Goal: Task Accomplishment & Management: Complete application form

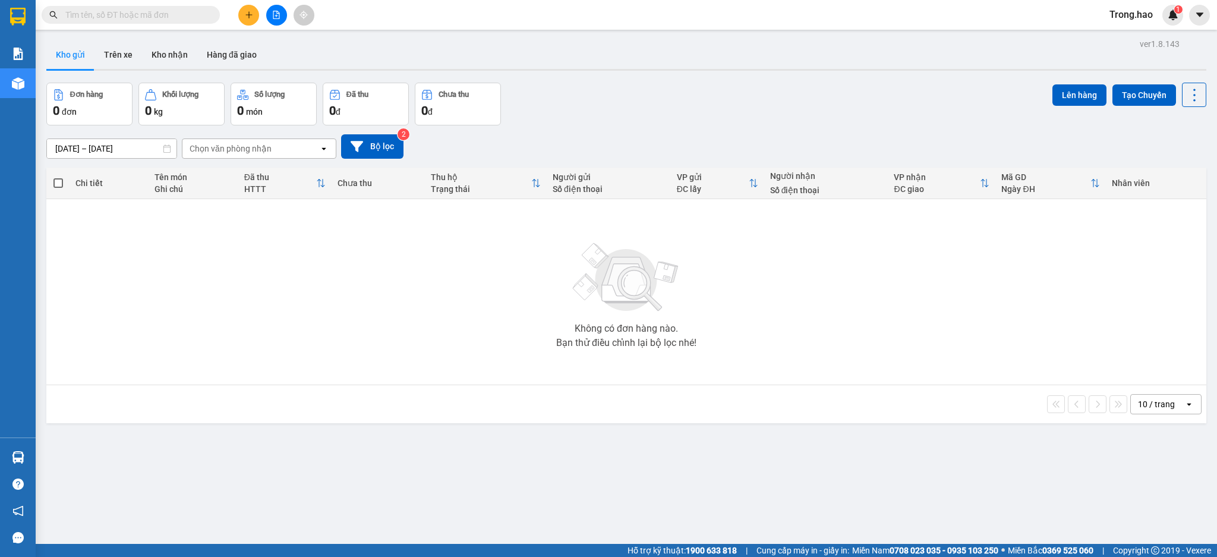
click at [137, 10] on input "text" at bounding box center [135, 14] width 140 height 13
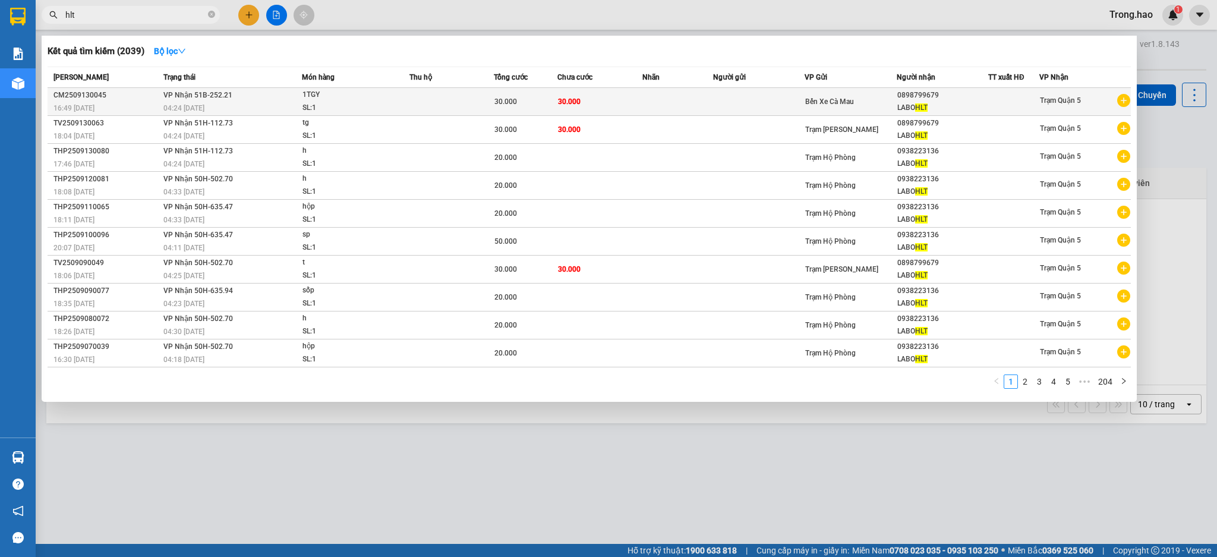
type input "hlt"
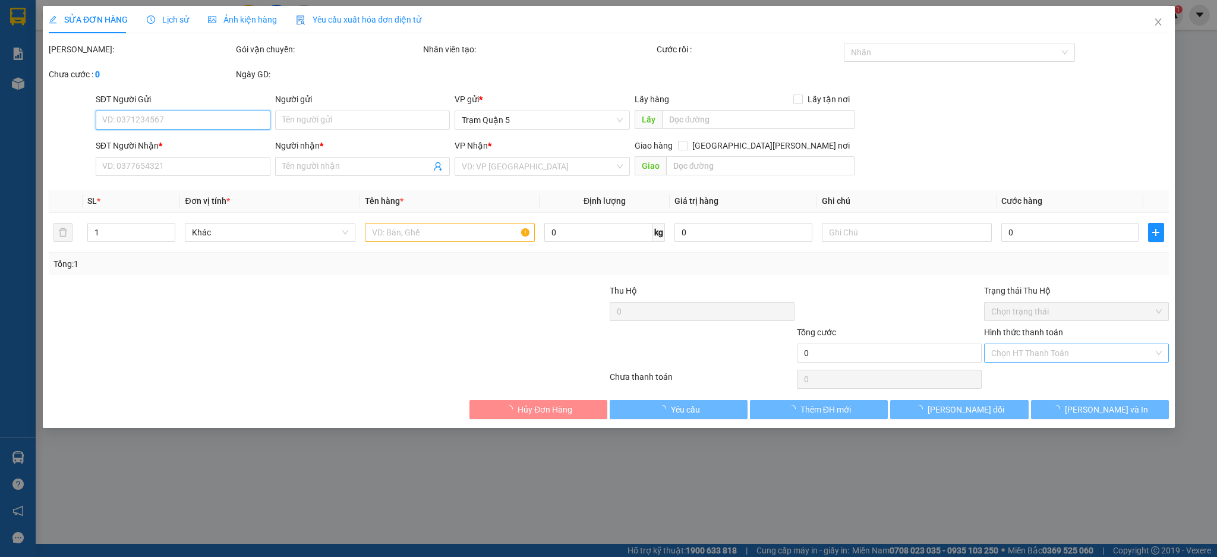
type input "0898799679"
type input "LABO HLT"
type input "30.000"
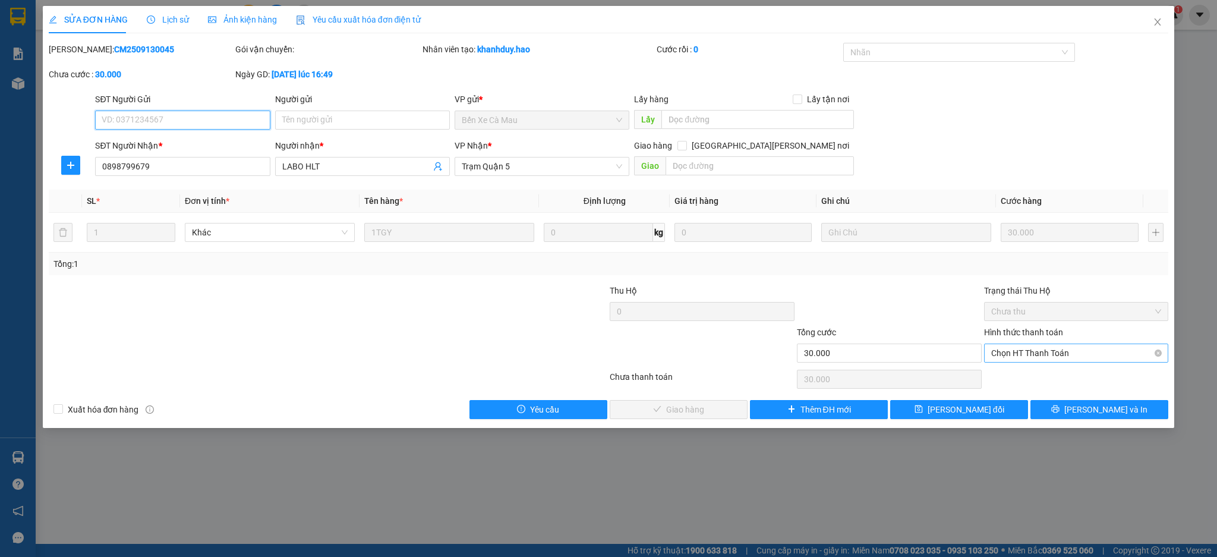
click at [1019, 357] on span "Chọn HT Thanh Toán" at bounding box center [1076, 353] width 171 height 18
drag, startPoint x: 1019, startPoint y: 360, endPoint x: 1003, endPoint y: 379, distance: 25.3
click at [1019, 379] on div "Tại văn phòng" at bounding box center [1076, 376] width 171 height 13
type input "0"
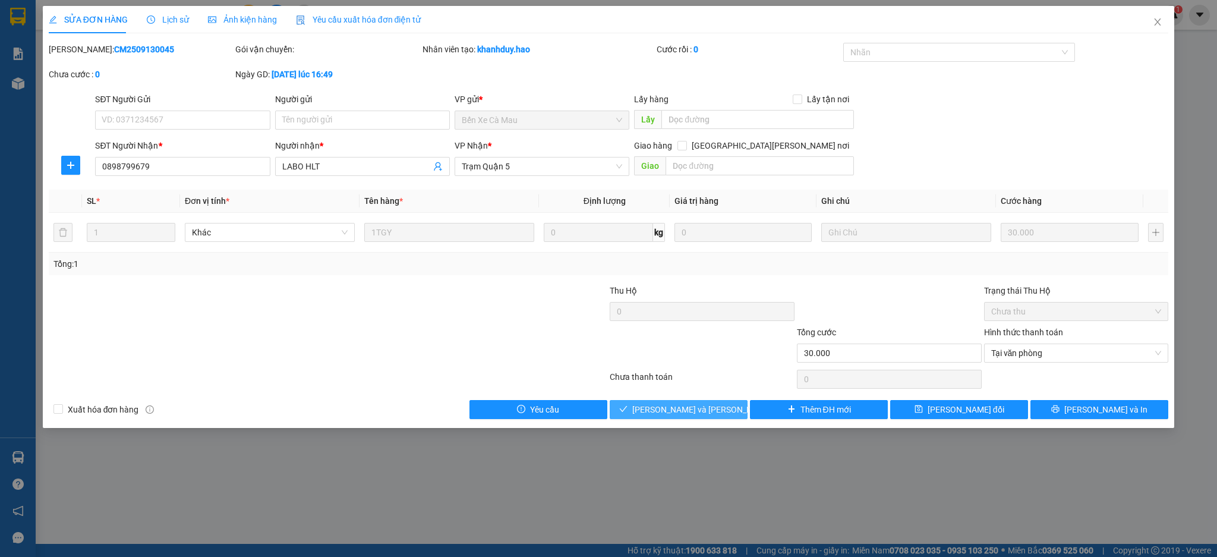
drag, startPoint x: 687, startPoint y: 406, endPoint x: 750, endPoint y: 351, distance: 83.0
click at [687, 406] on span "[PERSON_NAME] và [PERSON_NAME] hàng" at bounding box center [712, 409] width 160 height 13
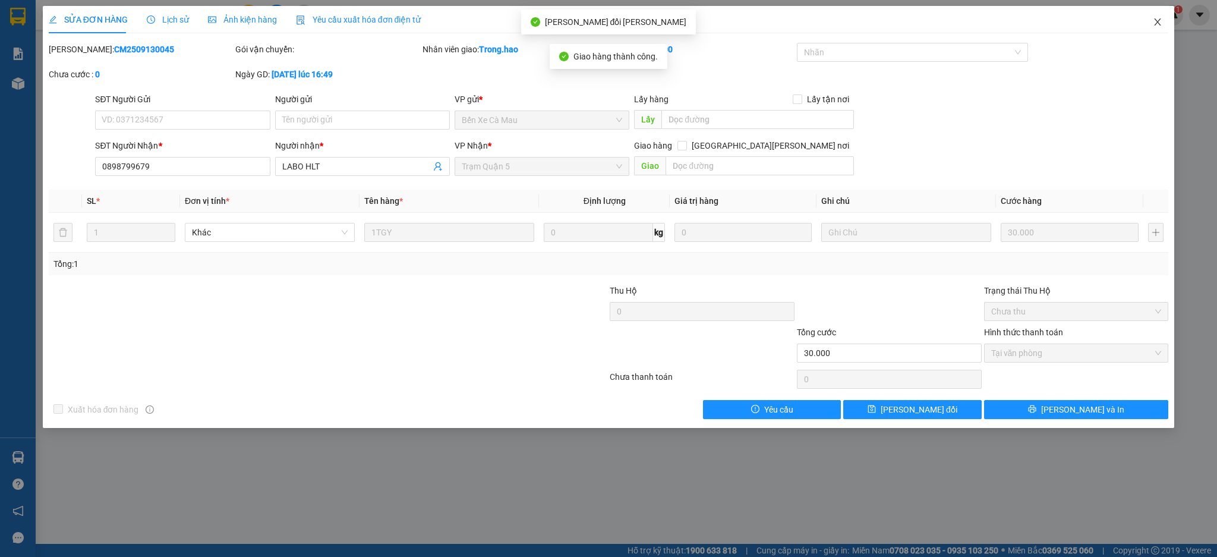
click at [1157, 21] on icon "close" at bounding box center [1158, 22] width 10 height 10
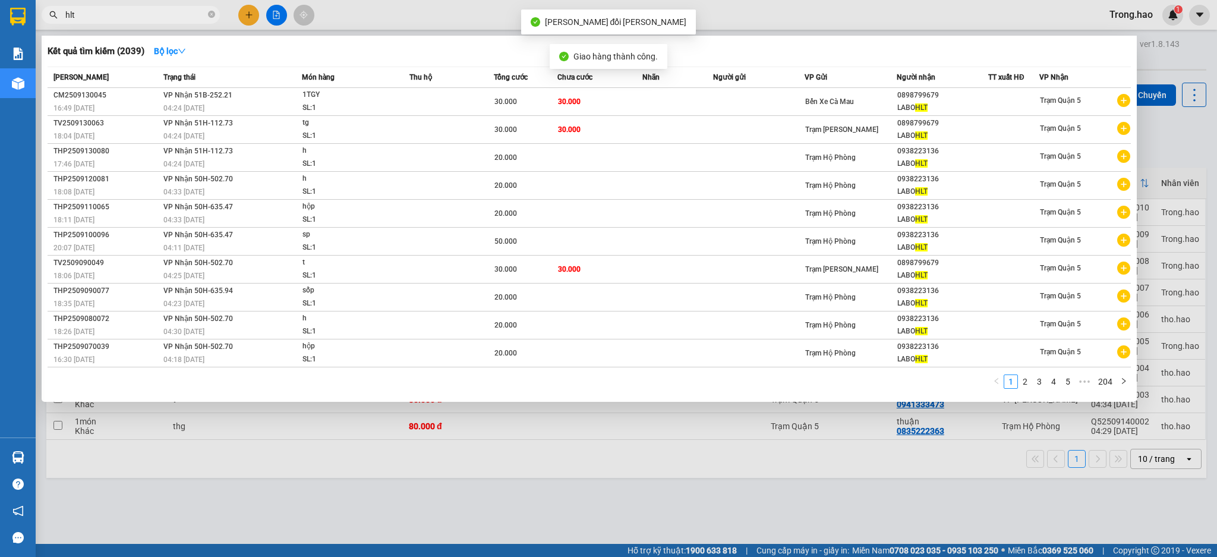
click at [188, 14] on input "hlt" at bounding box center [135, 14] width 140 height 13
click at [211, 14] on icon "close-circle" at bounding box center [211, 14] width 7 height 7
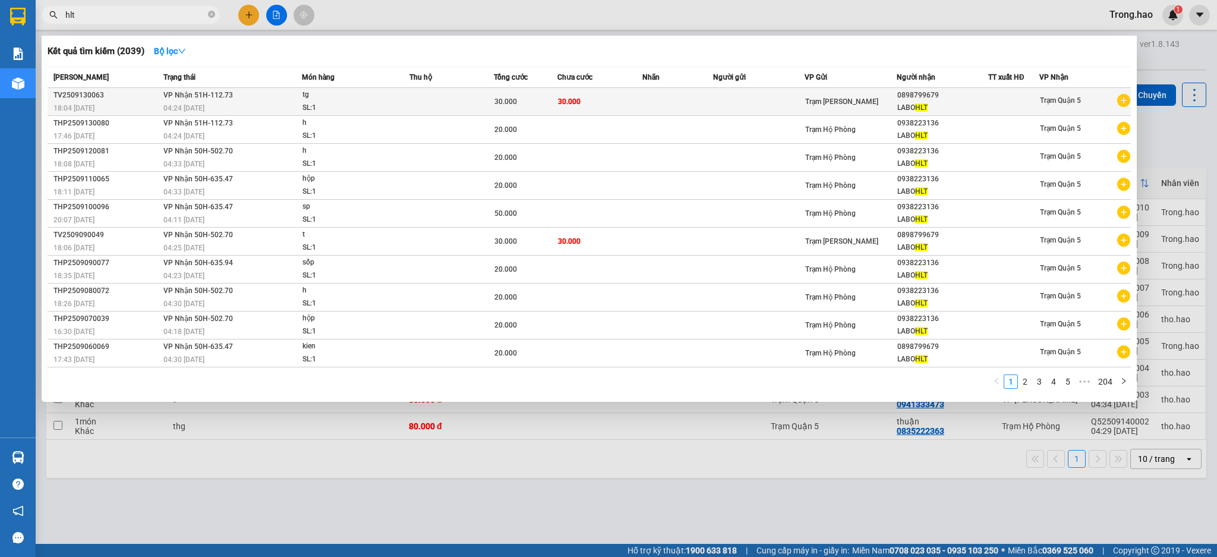
type input "hlt"
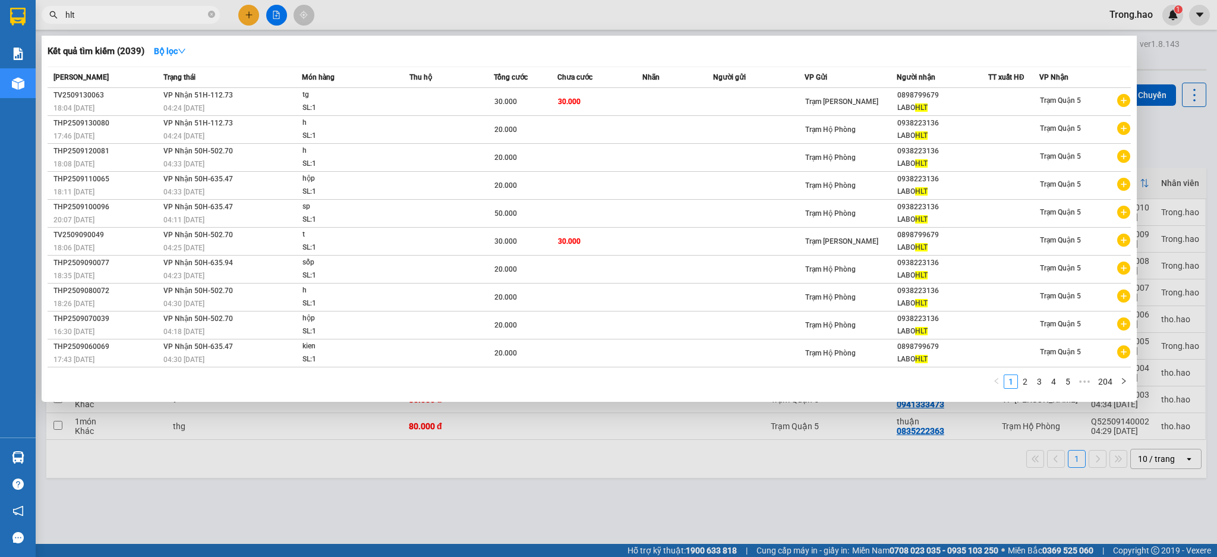
click at [406, 99] on span "tg SL: 1" at bounding box center [356, 102] width 106 height 26
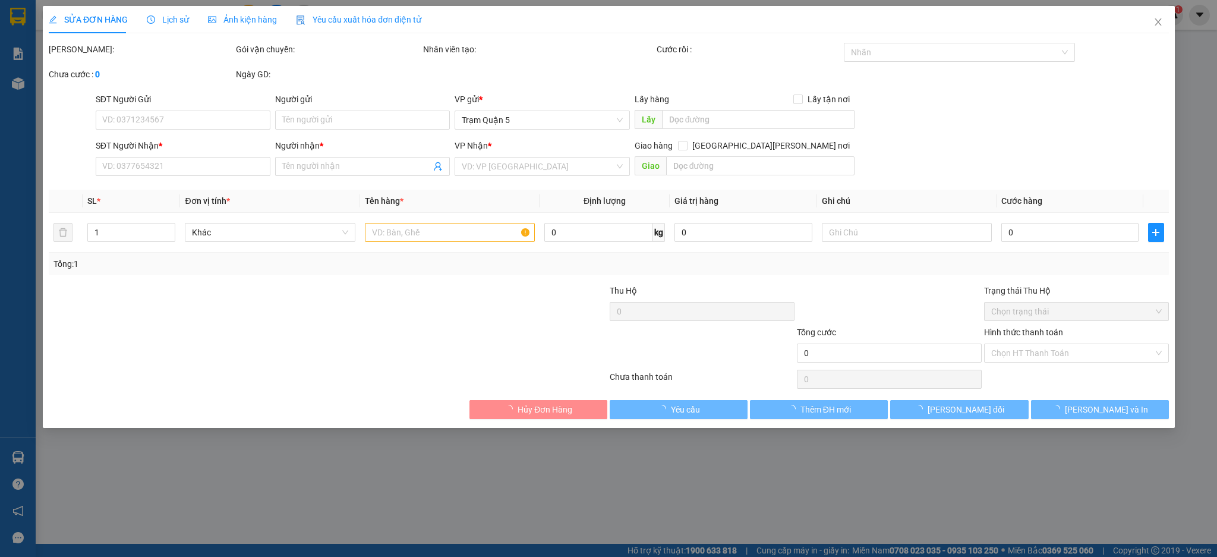
type input "0898799679"
type input "LABO HLT"
type input "30.000"
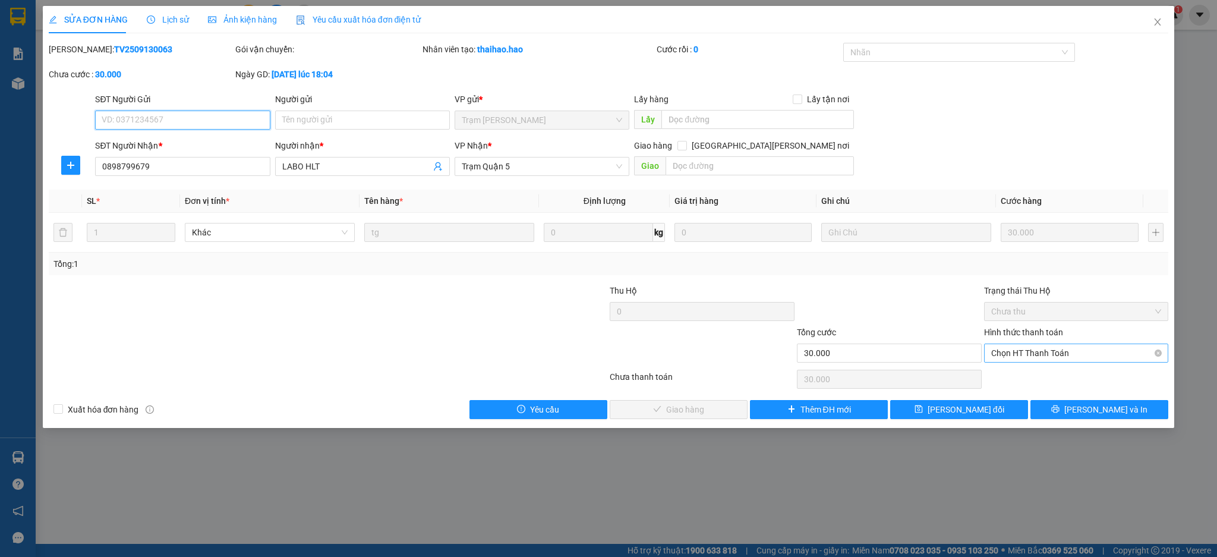
click at [1038, 360] on span "Chọn HT Thanh Toán" at bounding box center [1076, 353] width 171 height 18
click at [1028, 377] on div "Tại văn phòng" at bounding box center [1076, 376] width 171 height 13
type input "0"
click at [714, 407] on span "[PERSON_NAME] và [PERSON_NAME] hàng" at bounding box center [712, 409] width 160 height 13
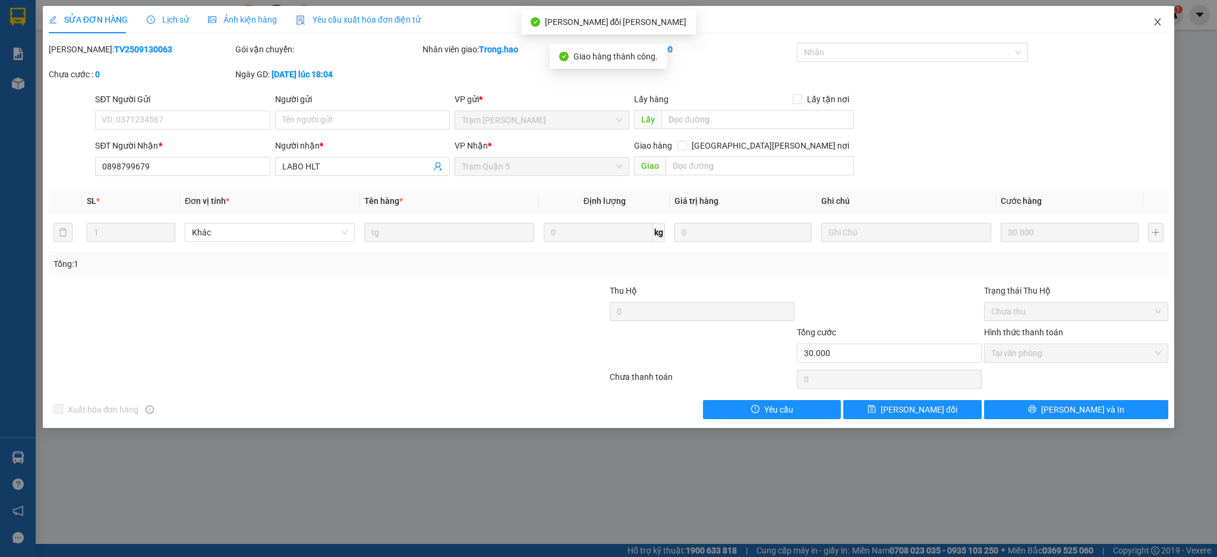
click at [1151, 26] on span "Close" at bounding box center [1157, 22] width 33 height 33
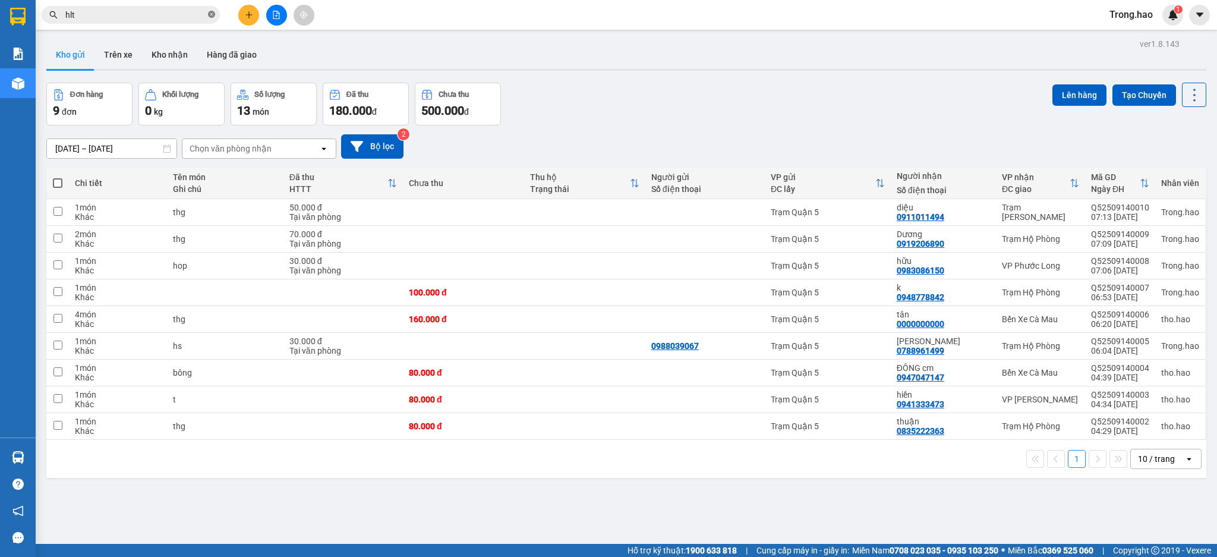
click at [211, 16] on icon "close-circle" at bounding box center [211, 14] width 7 height 7
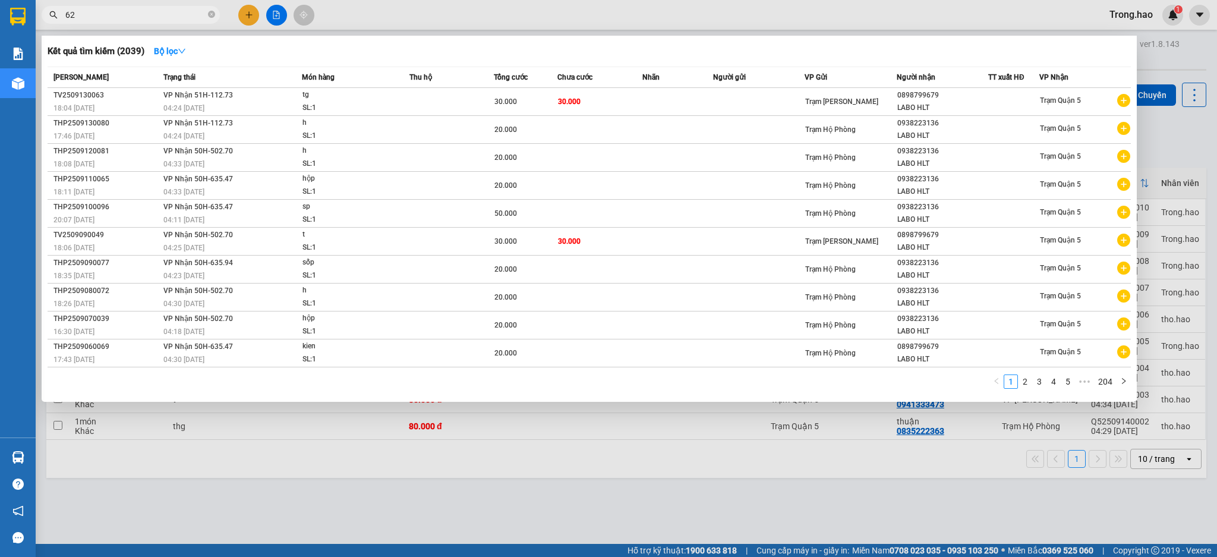
type input "629"
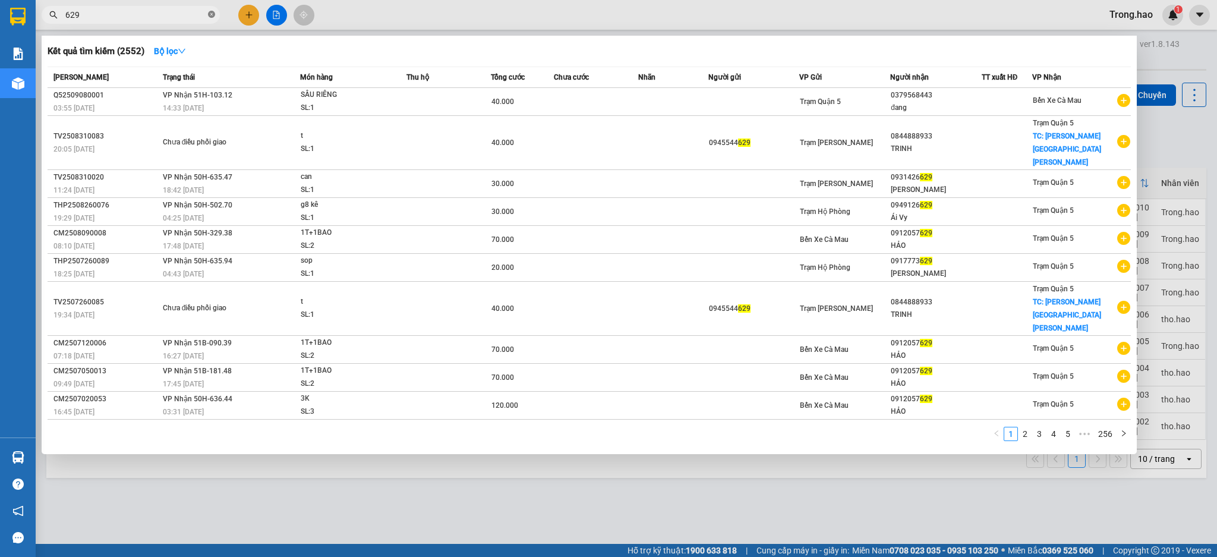
click at [210, 12] on icon "close-circle" at bounding box center [211, 14] width 7 height 7
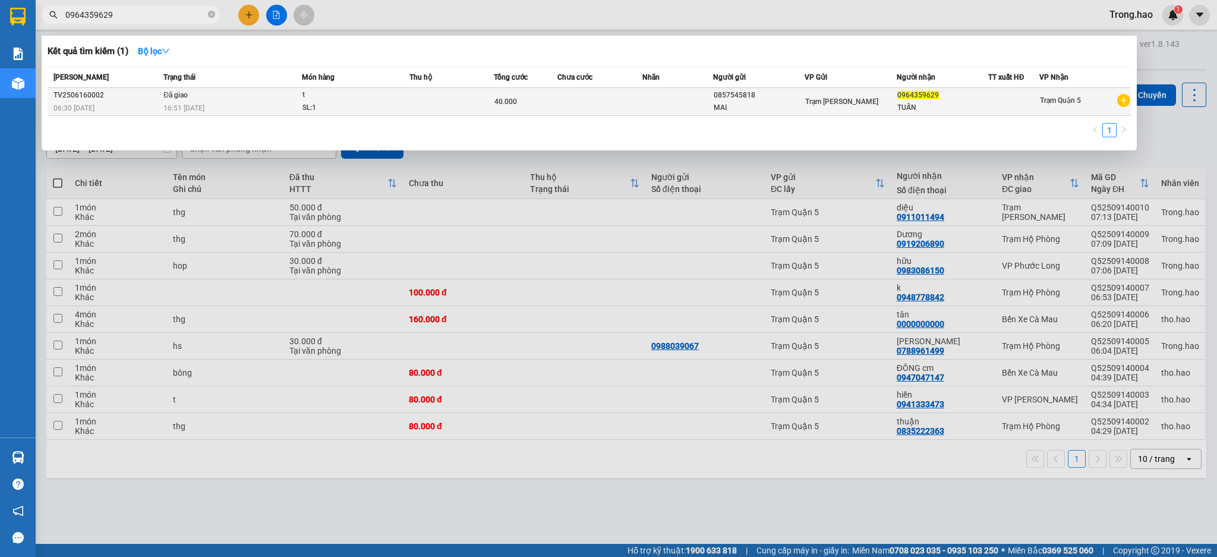
type input "0964359629"
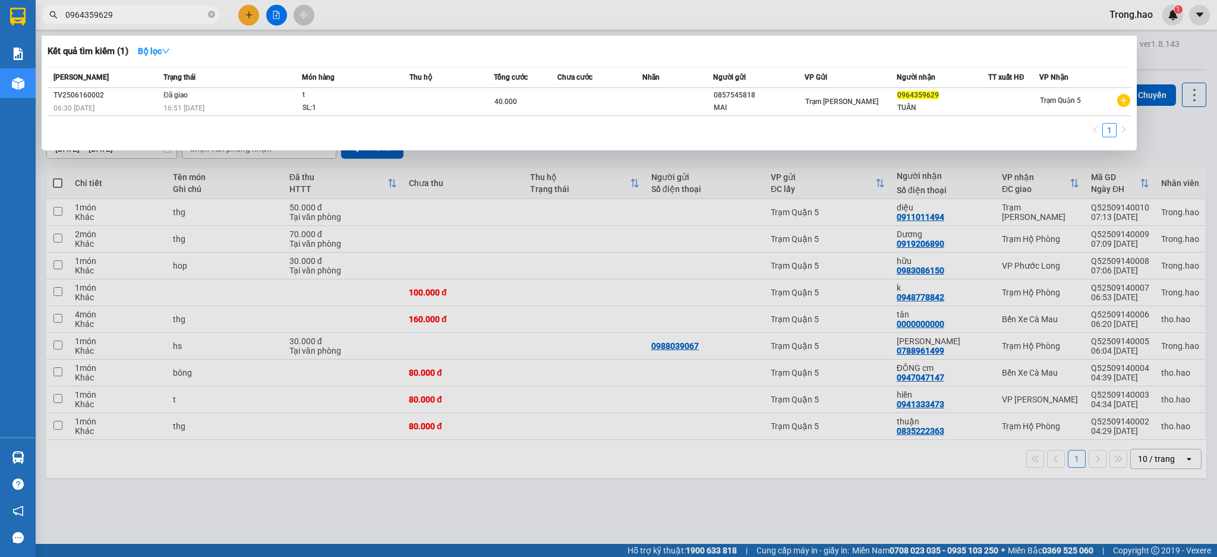
click at [241, 112] on div "16:51 [DATE]" at bounding box center [232, 108] width 138 height 13
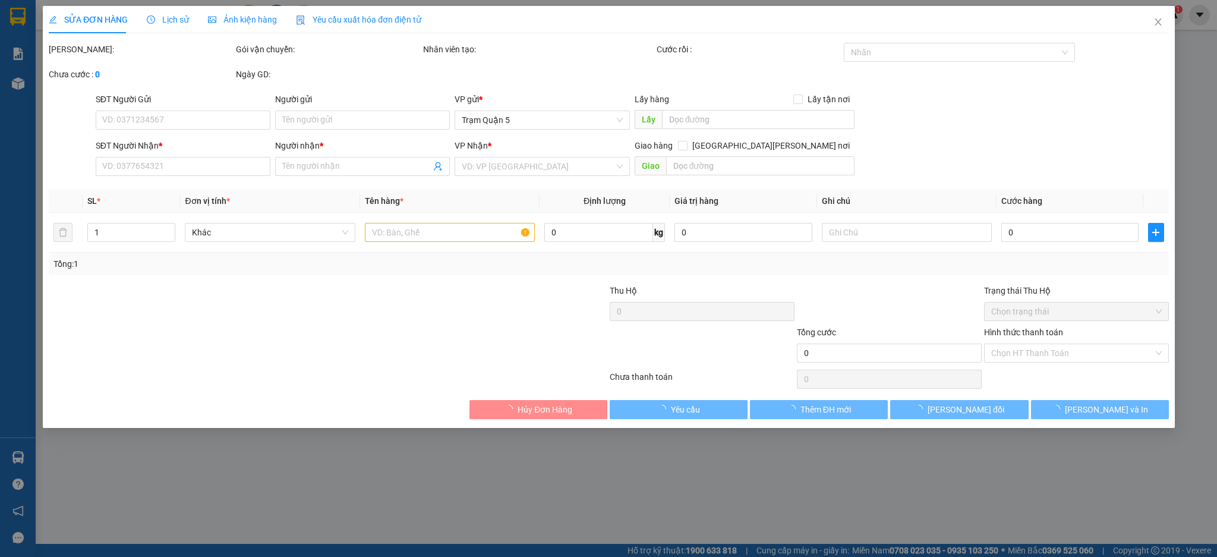
type input "0857545818"
type input "MAI"
type input "0964359629"
type input "TUẤN"
type input "40.000"
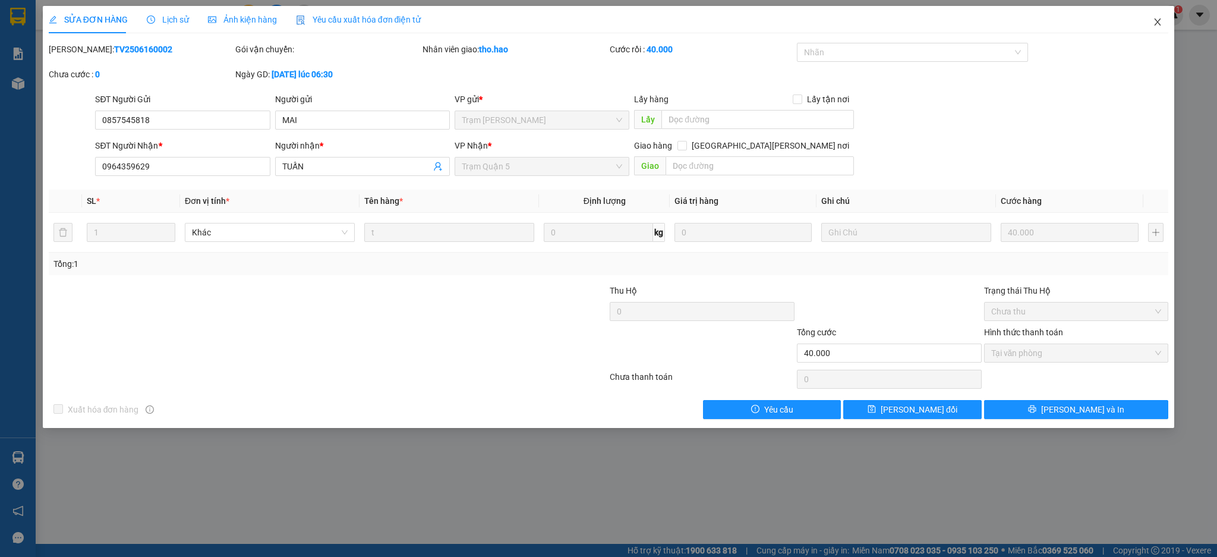
click at [1158, 13] on span "Close" at bounding box center [1157, 22] width 33 height 33
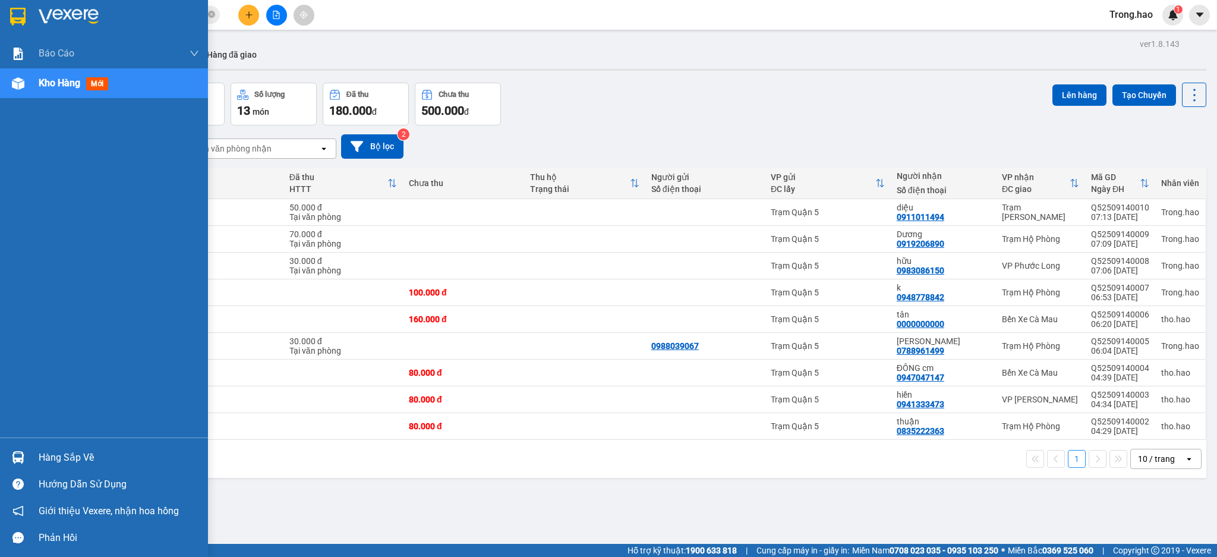
click at [33, 459] on div "Hàng sắp về" at bounding box center [104, 457] width 208 height 27
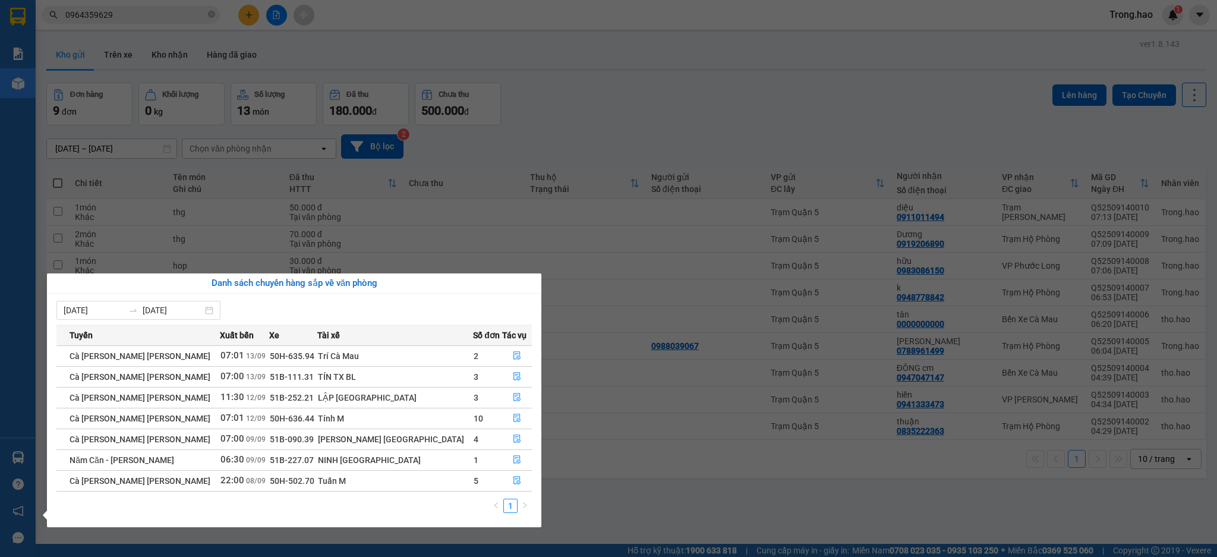
click at [558, 222] on section "Kết quả [PERSON_NAME] ( 1 ) Bộ lọc Mã ĐH Trạng thái Món hàng Thu hộ Tổng [PERSO…" at bounding box center [608, 278] width 1217 height 557
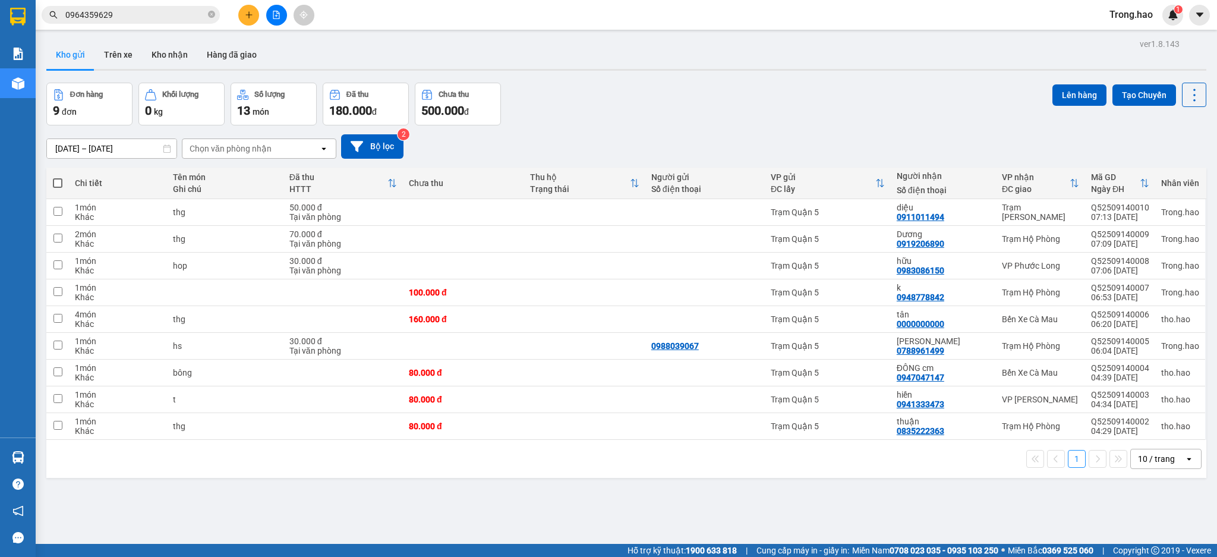
click at [138, 12] on input "0964359629" at bounding box center [135, 14] width 140 height 13
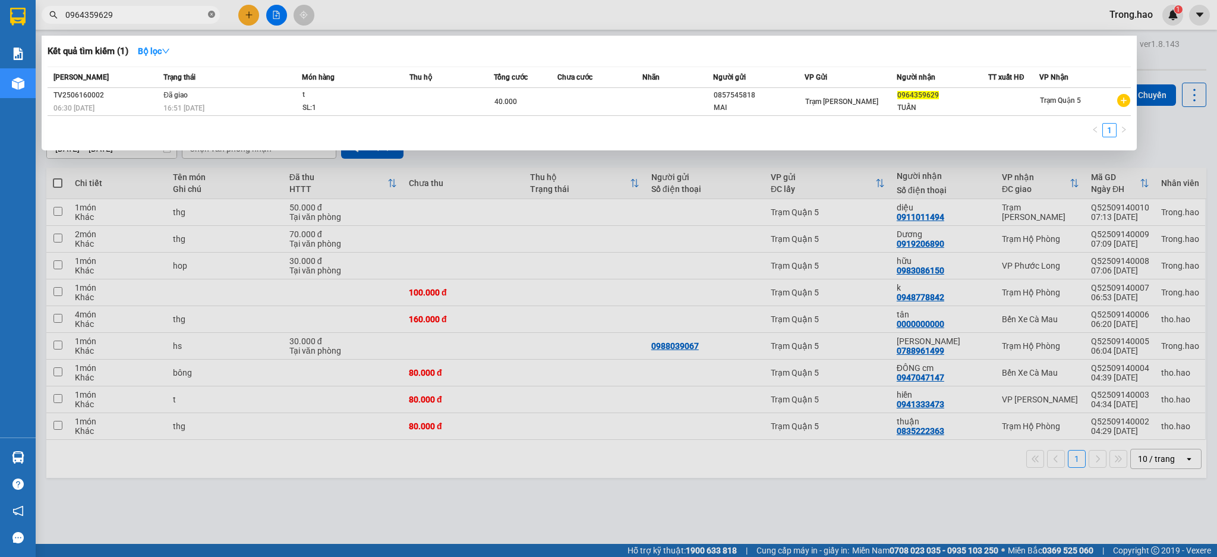
click at [211, 10] on span at bounding box center [211, 15] width 7 height 11
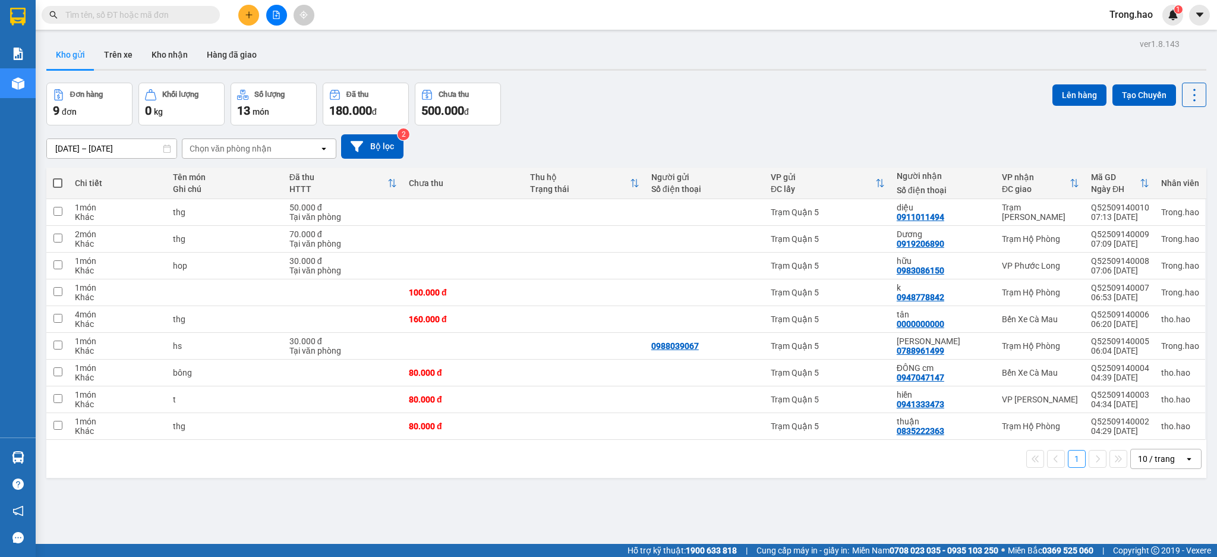
drag, startPoint x: 90, startPoint y: 5, endPoint x: 84, endPoint y: 0, distance: 8.1
click at [84, 0] on div "Kết quả [PERSON_NAME] ( 1 ) Bộ lọc Mã ĐH Trạng thái Món hàng Thu hộ Tổng [PERSO…" at bounding box center [608, 15] width 1217 height 30
